Goal: Information Seeking & Learning: Learn about a topic

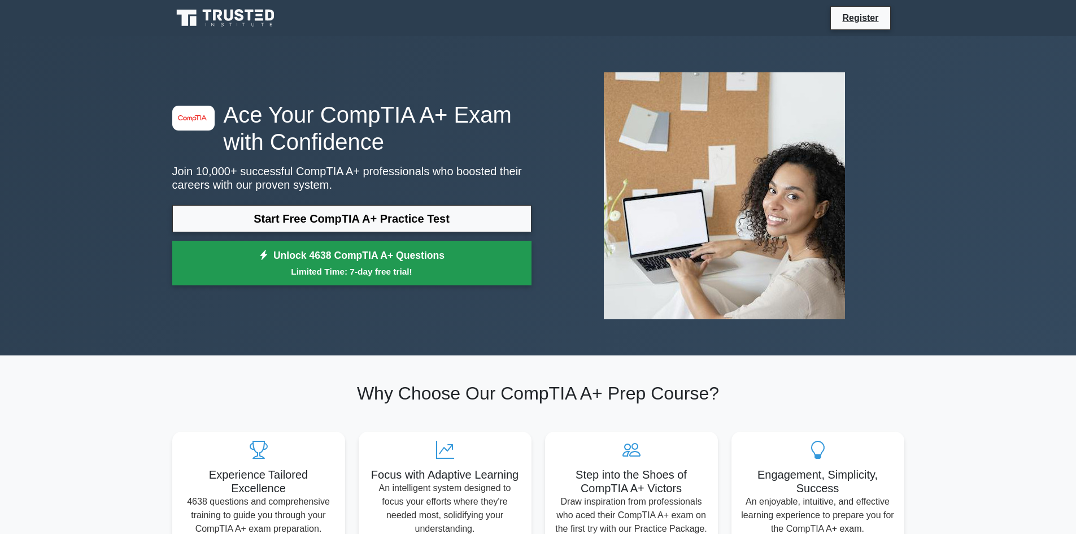
click at [368, 269] on small "Limited Time: 7-day free trial!" at bounding box center [351, 271] width 331 height 13
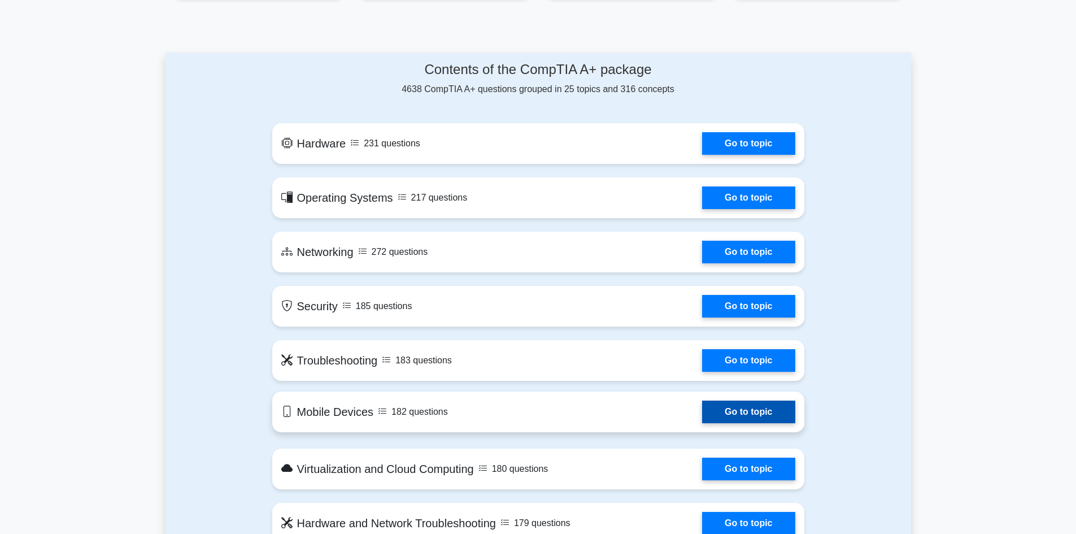
scroll to position [565, 0]
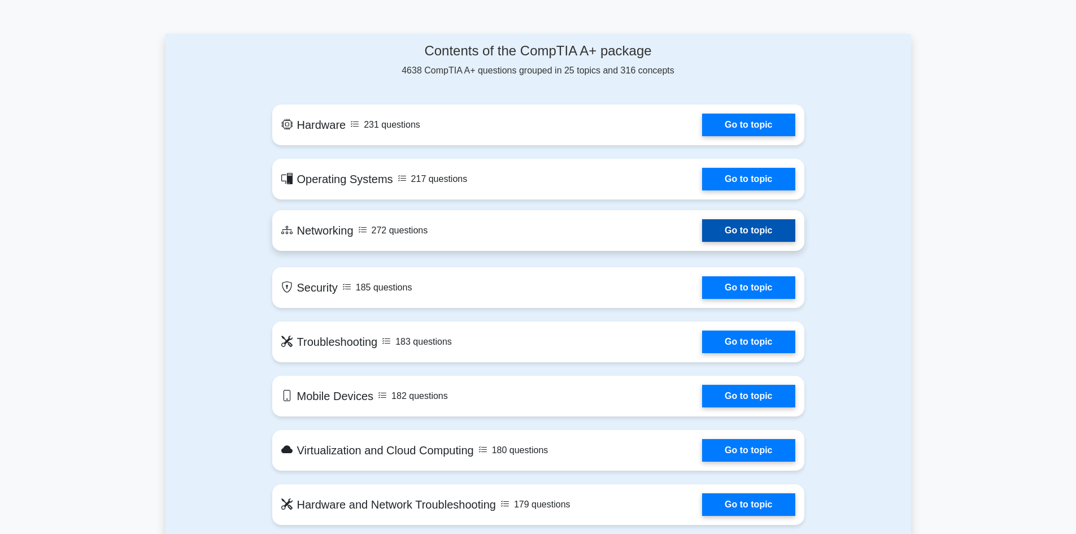
click at [702, 238] on link "Go to topic" at bounding box center [748, 230] width 93 height 23
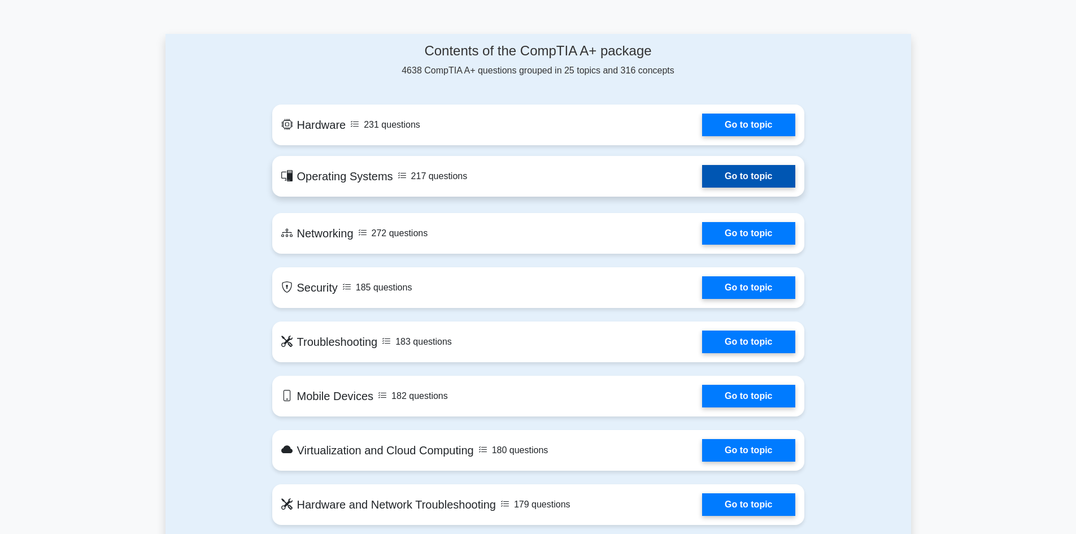
scroll to position [508, 0]
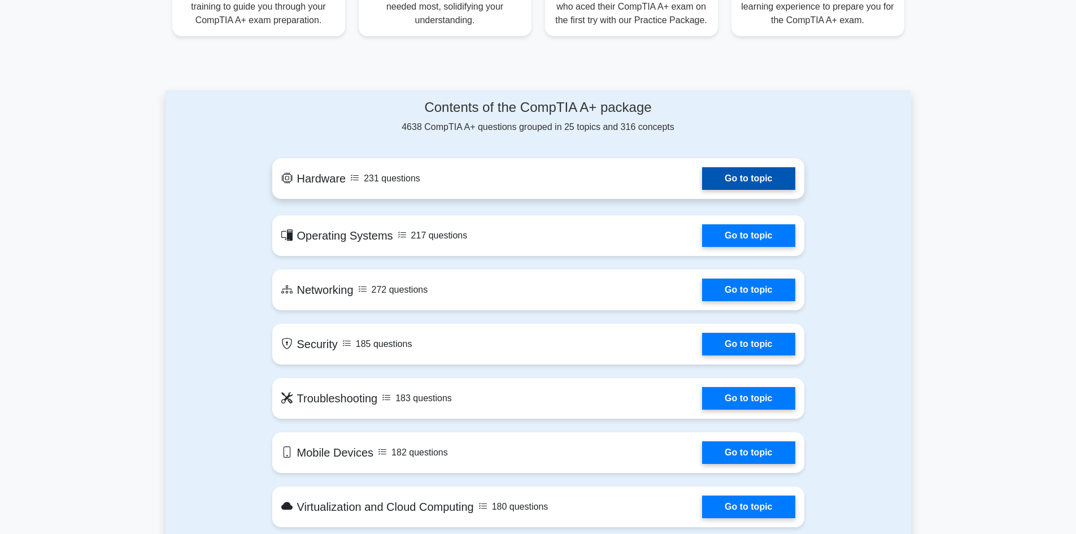
click at [702, 186] on link "Go to topic" at bounding box center [748, 178] width 93 height 23
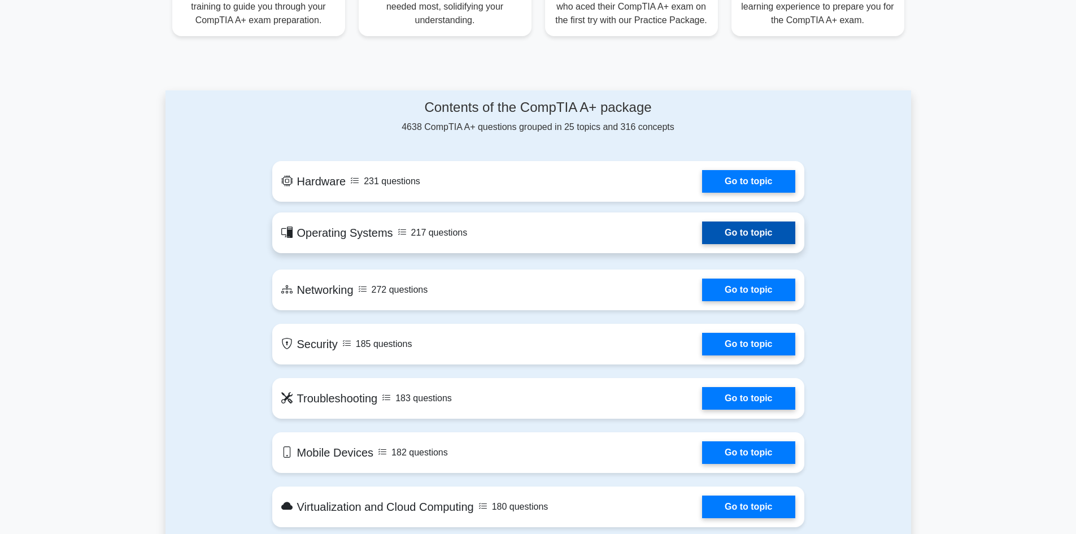
click at [702, 230] on link "Go to topic" at bounding box center [748, 232] width 93 height 23
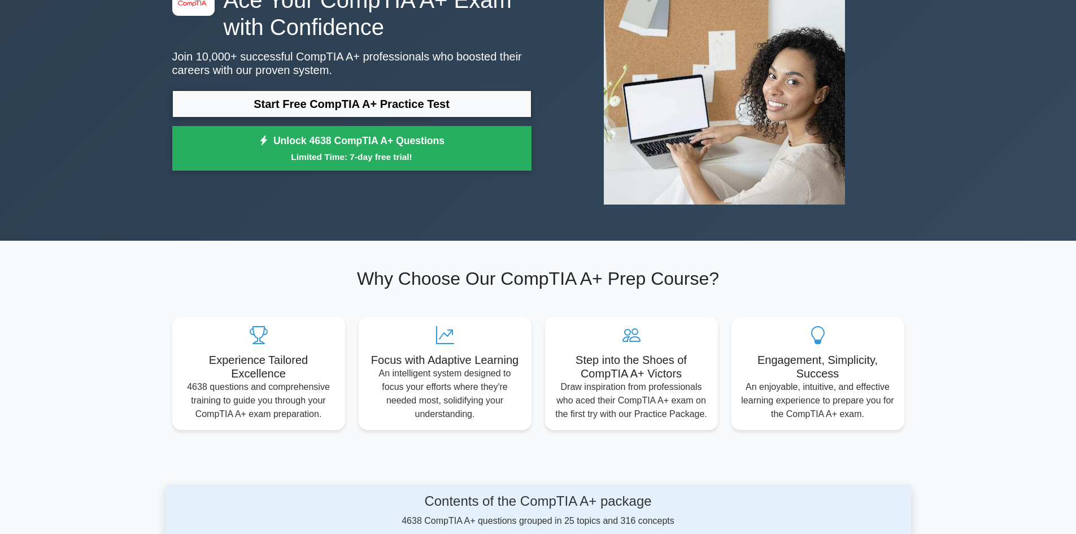
scroll to position [0, 0]
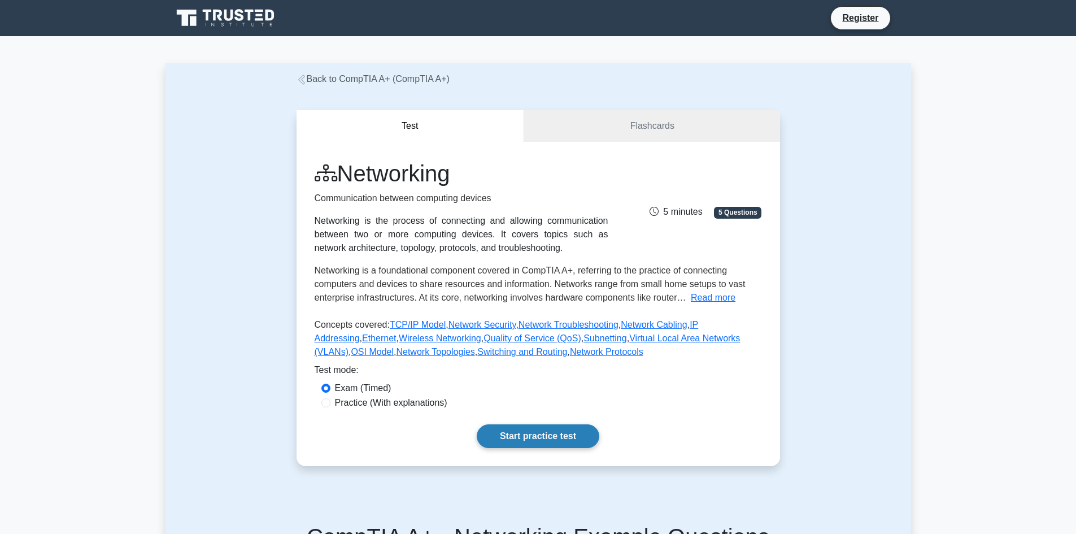
click at [544, 435] on link "Start practice test" at bounding box center [538, 436] width 123 height 24
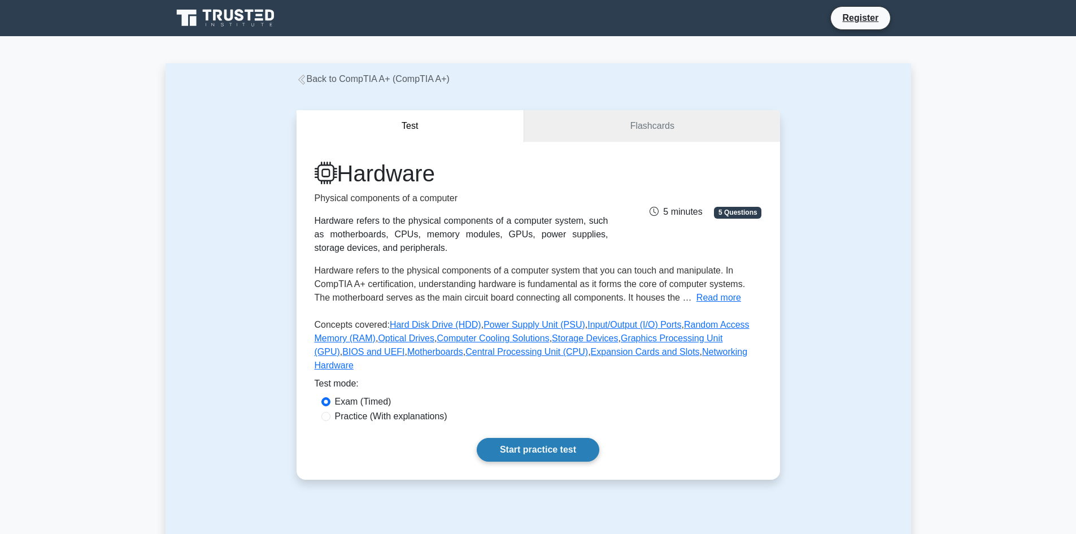
click at [535, 438] on link "Start practice test" at bounding box center [538, 450] width 123 height 24
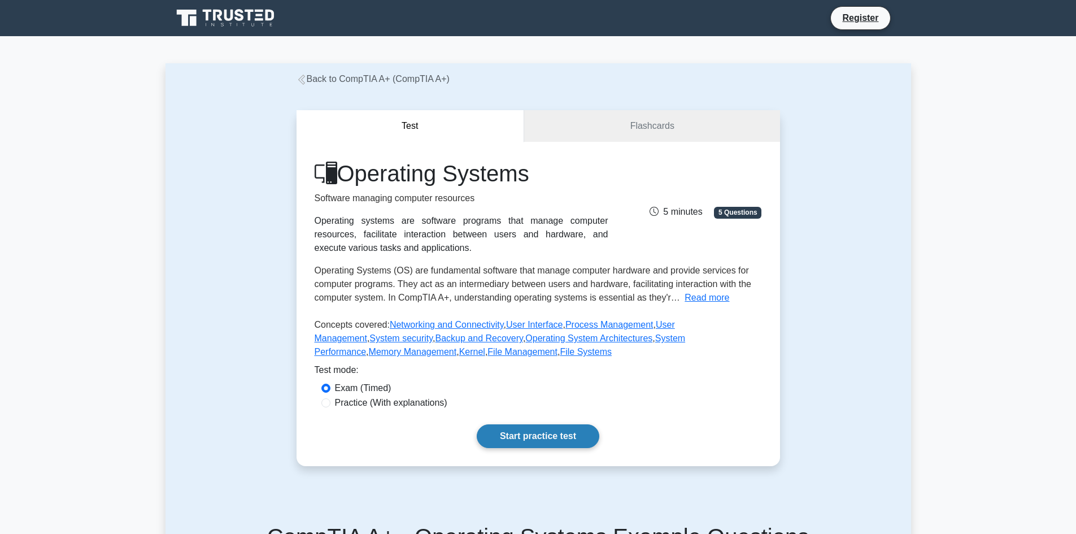
click at [530, 433] on link "Start practice test" at bounding box center [538, 436] width 123 height 24
click at [538, 440] on link "Start practice test" at bounding box center [538, 436] width 123 height 24
